Goal: Task Accomplishment & Management: Use online tool/utility

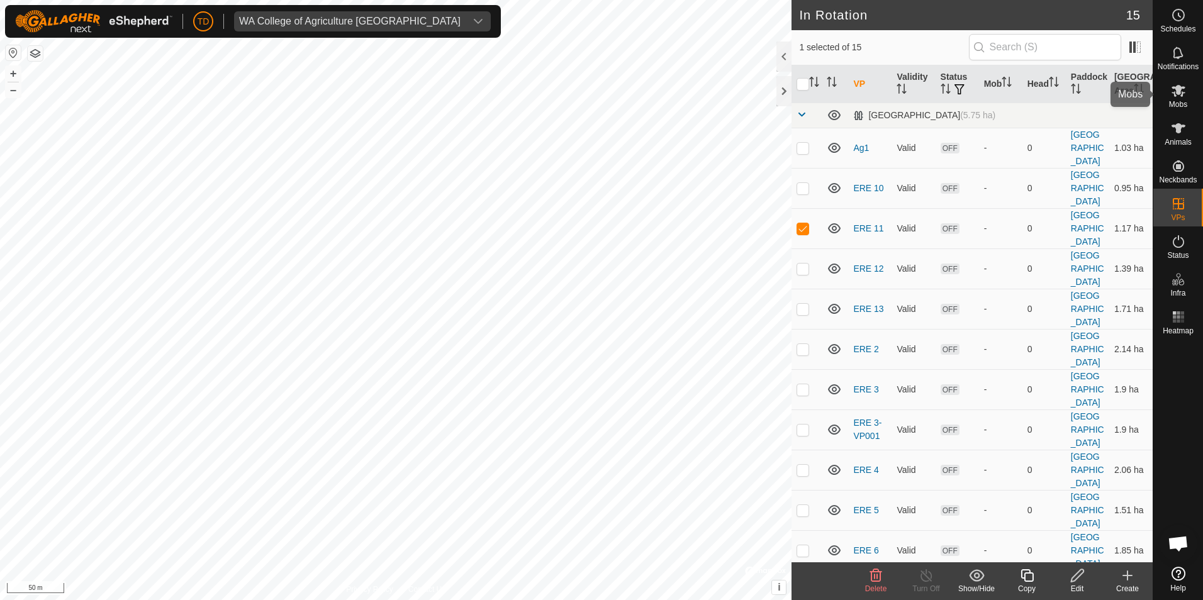
click at [1179, 106] on span "Mobs" at bounding box center [1178, 105] width 18 height 8
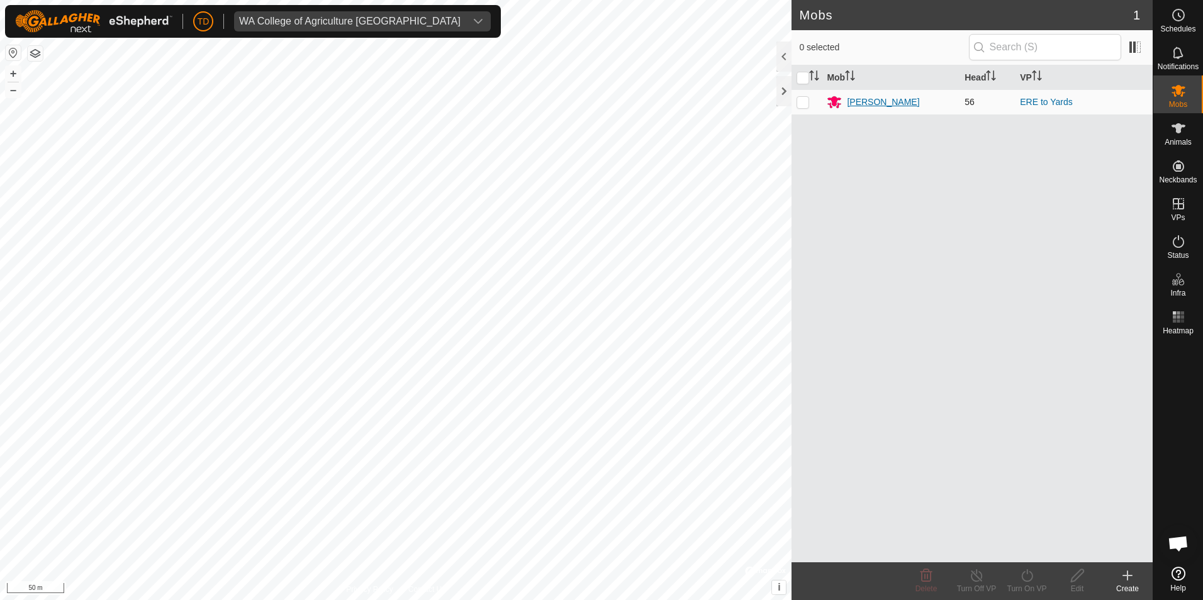
click at [877, 104] on div "[PERSON_NAME]" at bounding box center [883, 102] width 72 height 13
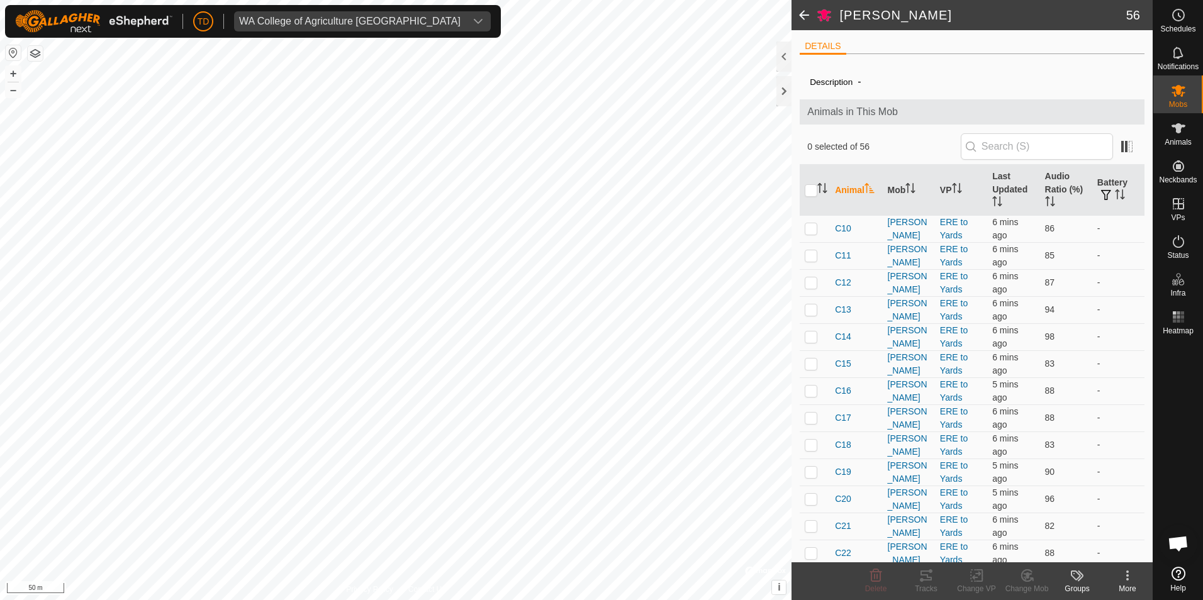
click at [810, 13] on span at bounding box center [804, 15] width 25 height 30
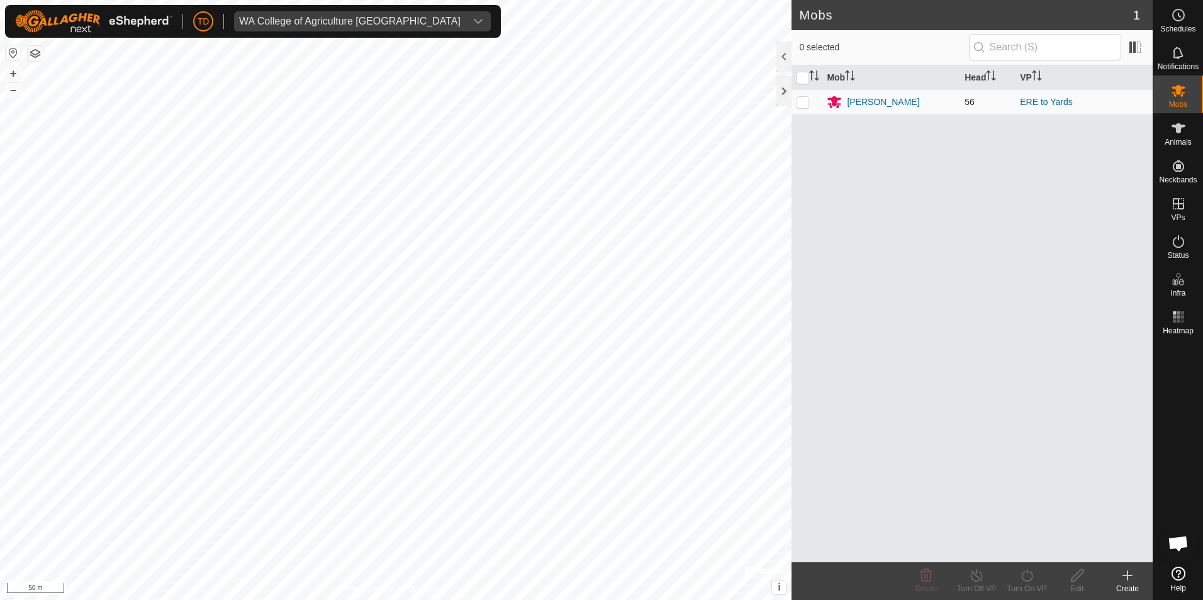
click at [805, 101] on p-checkbox at bounding box center [803, 102] width 13 height 10
checkbox input "true"
click at [1033, 575] on icon at bounding box center [1027, 575] width 16 height 15
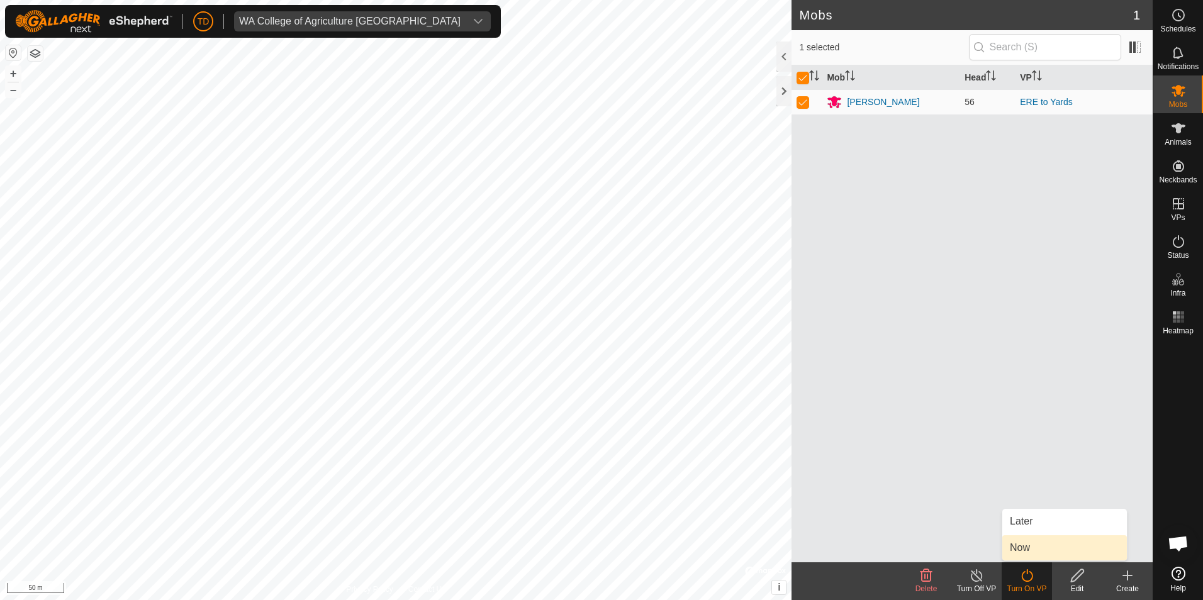
click at [1031, 552] on link "Now" at bounding box center [1064, 548] width 125 height 25
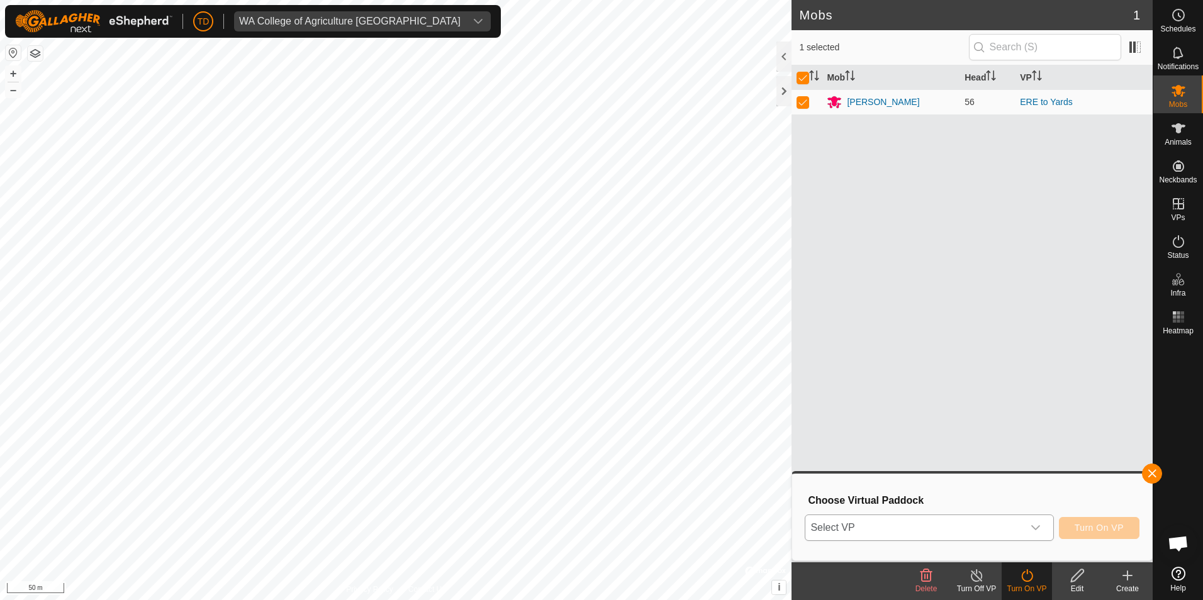
click at [977, 530] on span "Select VP" at bounding box center [913, 527] width 217 height 25
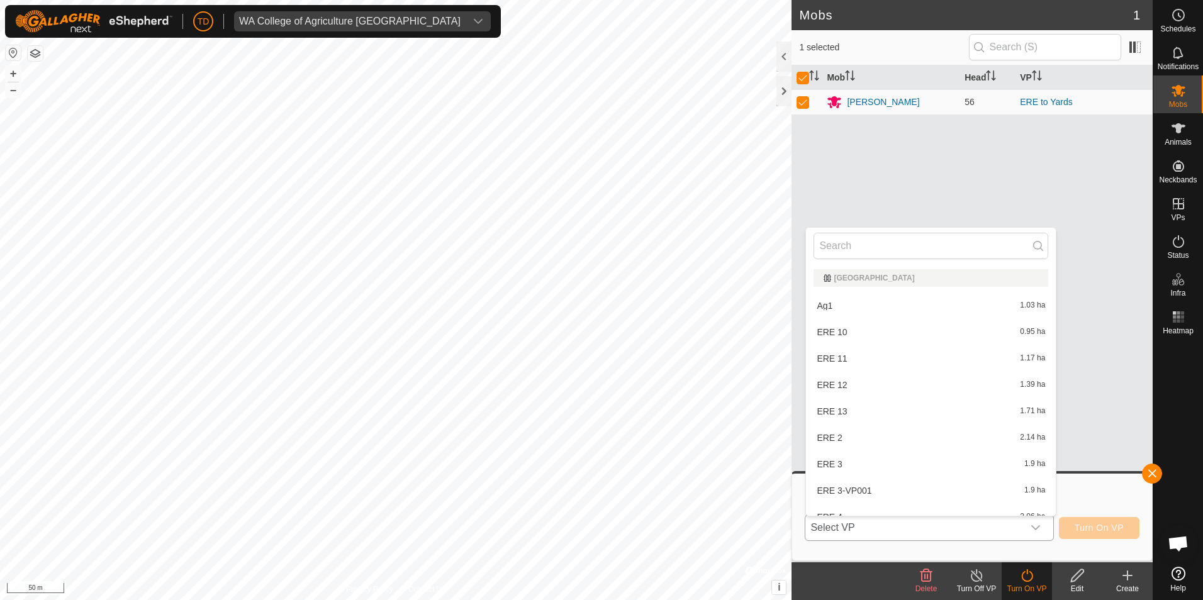
scroll to position [14, 0]
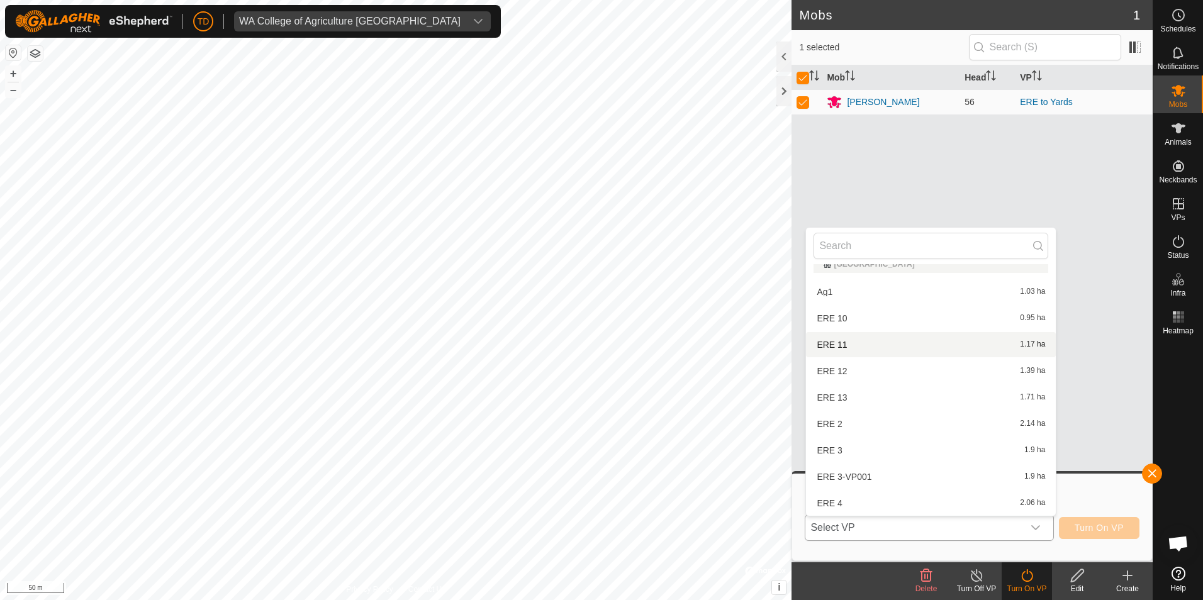
click at [899, 351] on li "ERE 11 1.17 ha" at bounding box center [931, 344] width 250 height 25
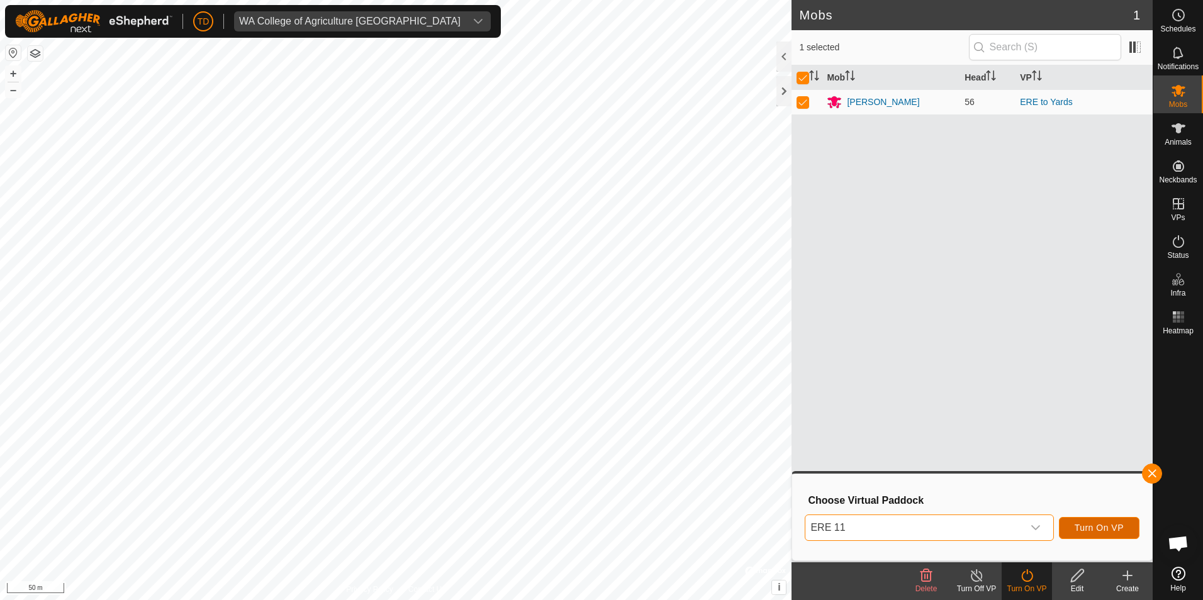
click at [1111, 525] on span "Turn On VP" at bounding box center [1099, 528] width 49 height 10
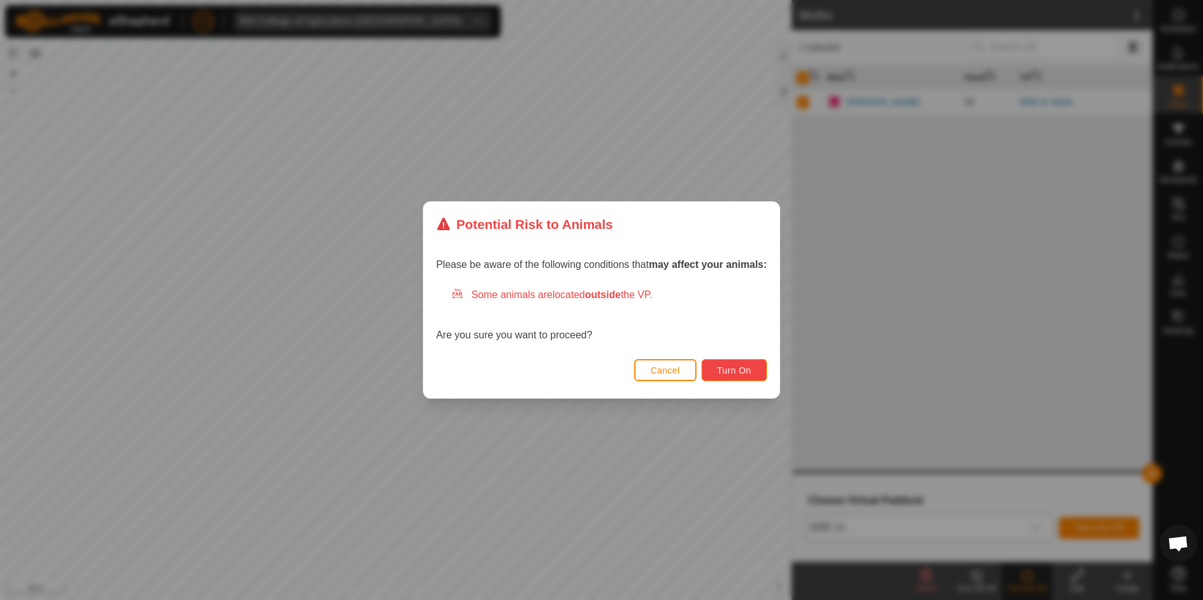
click at [734, 368] on span "Turn On" at bounding box center [734, 371] width 34 height 10
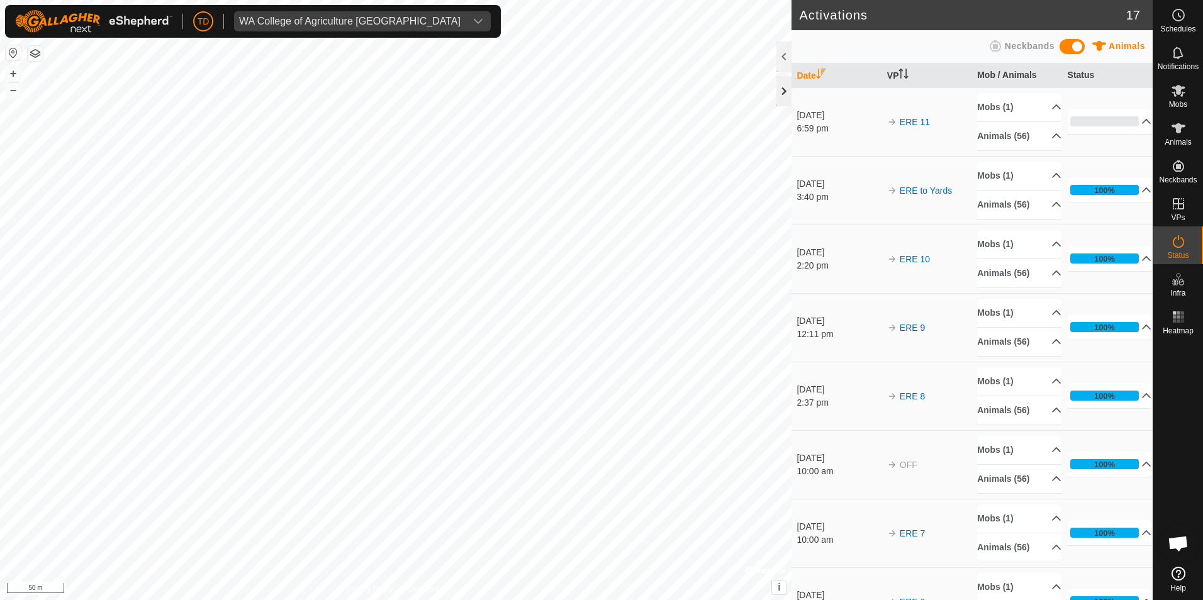
click at [787, 87] on div at bounding box center [784, 91] width 15 height 30
